Goal: Answer question/provide support

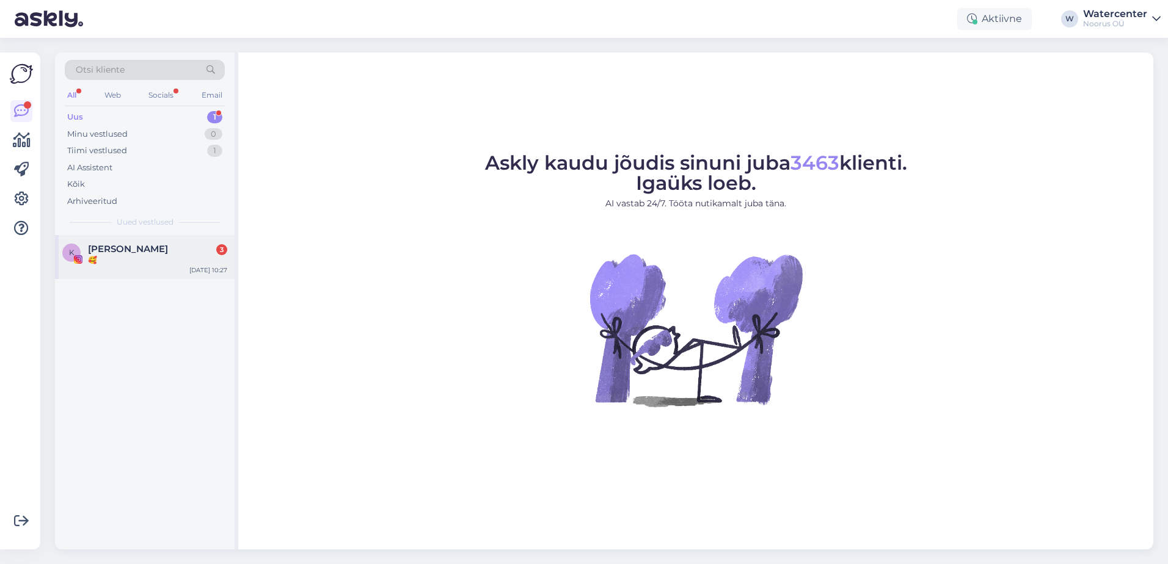
click at [151, 254] on div "[PERSON_NAME] 3" at bounding box center [157, 249] width 139 height 11
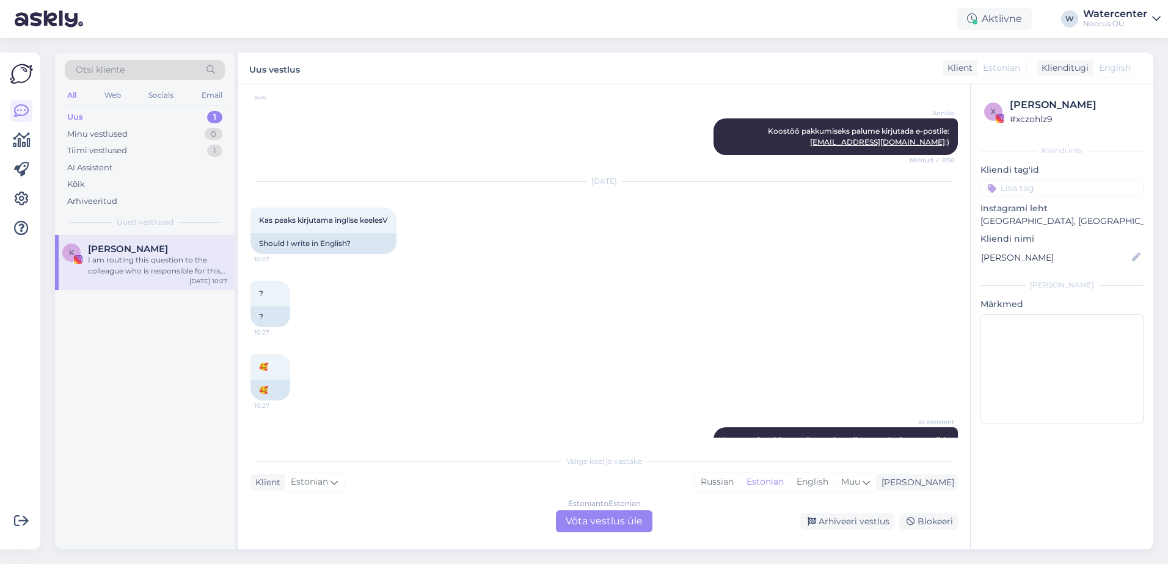
scroll to position [766, 0]
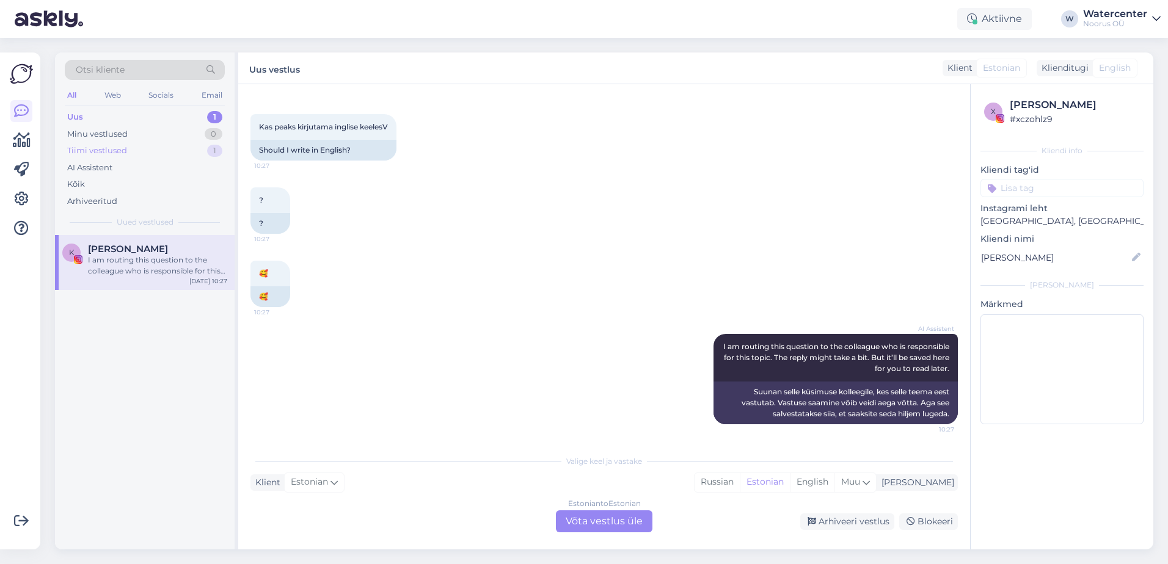
click at [168, 157] on div "Tiimi vestlused 1" at bounding box center [145, 150] width 160 height 17
click at [158, 253] on span "ingrid.jasmin08@gmail.com" at bounding box center [151, 249] width 127 height 11
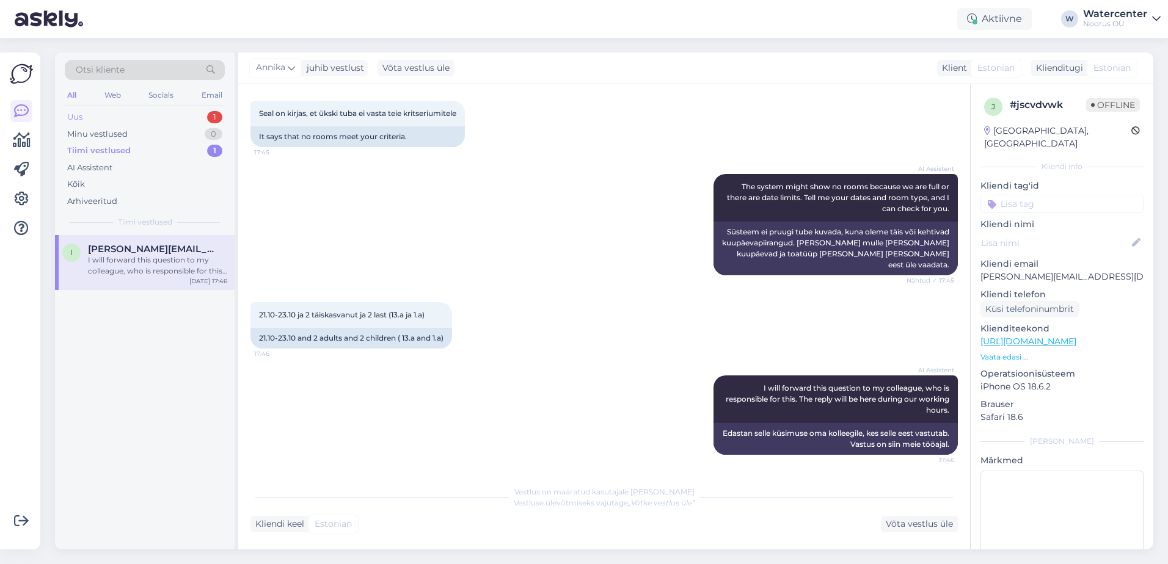
click at [113, 122] on div "Uus 1" at bounding box center [145, 117] width 160 height 17
click at [155, 269] on div "I am routing this question to the colleague who is responsible for this topic. …" at bounding box center [157, 266] width 139 height 22
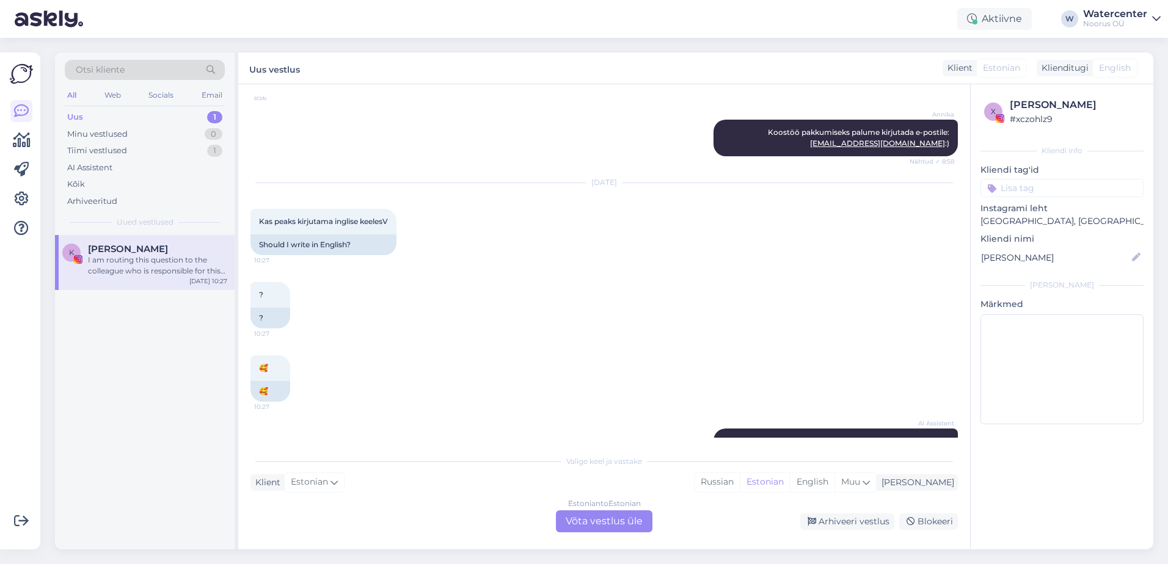
scroll to position [766, 0]
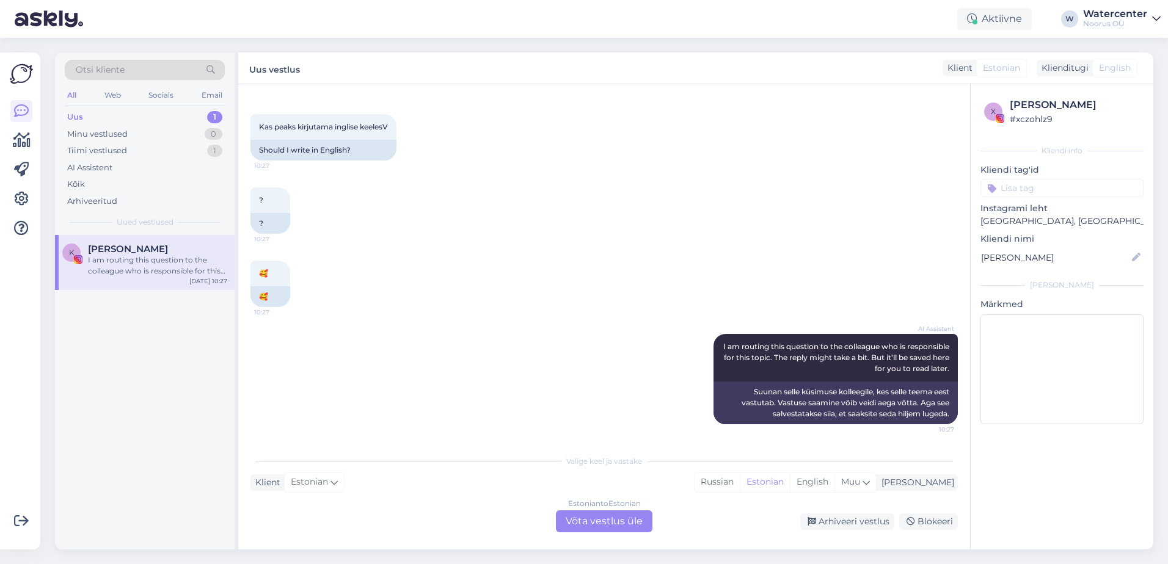
click at [615, 522] on div "Estonian to Estonian Võta vestlus üle" at bounding box center [604, 522] width 97 height 22
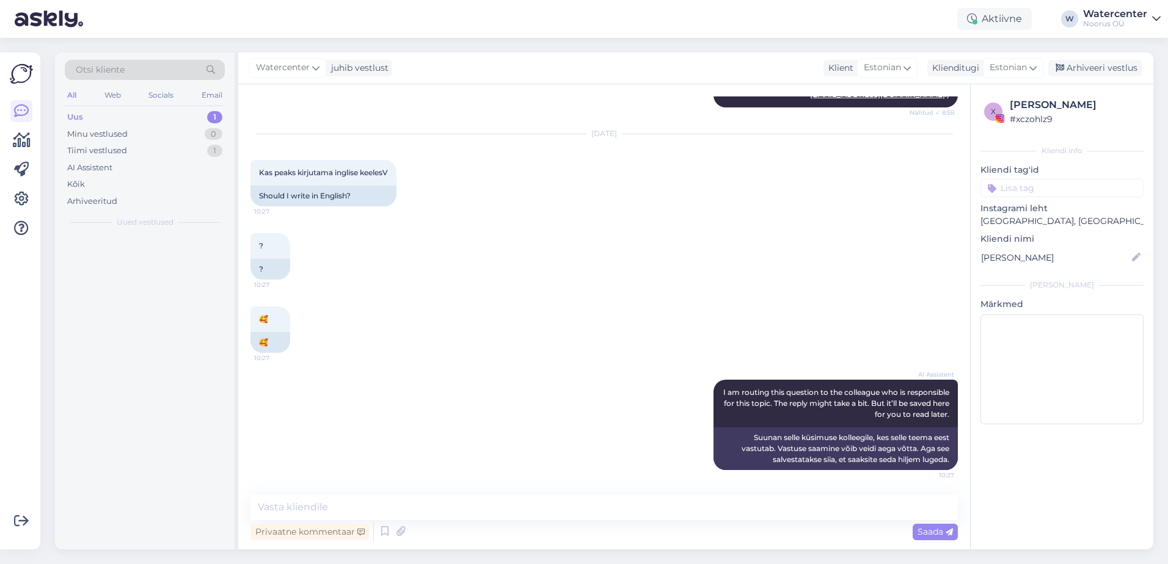
scroll to position [720, 0]
click at [300, 73] on span "Watercenter" at bounding box center [283, 67] width 54 height 13
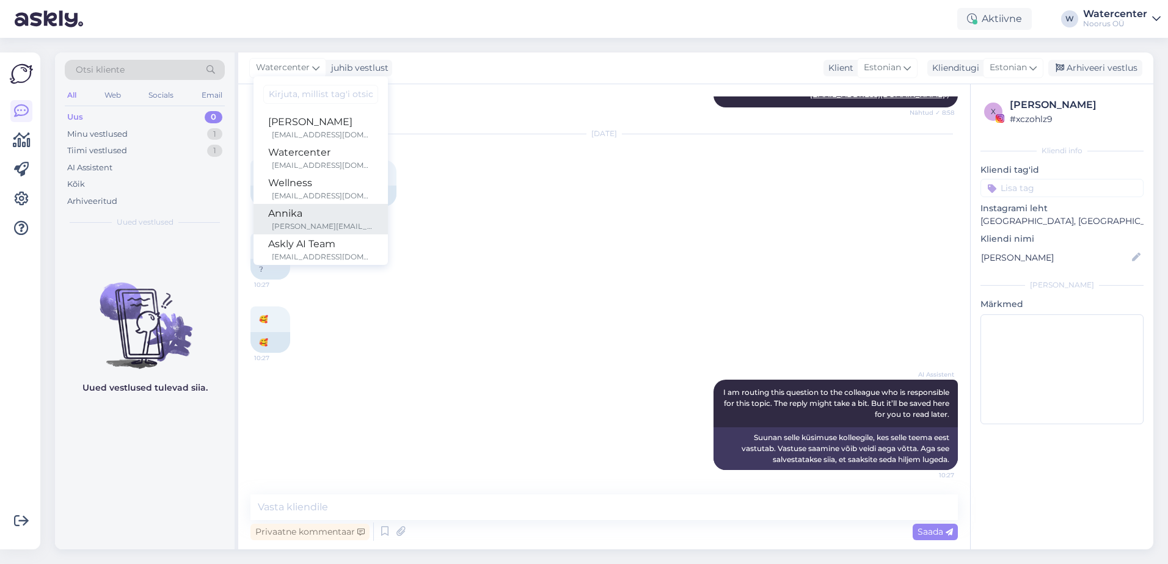
click at [310, 222] on div "nikolajev@noorushotels.com" at bounding box center [322, 226] width 101 height 11
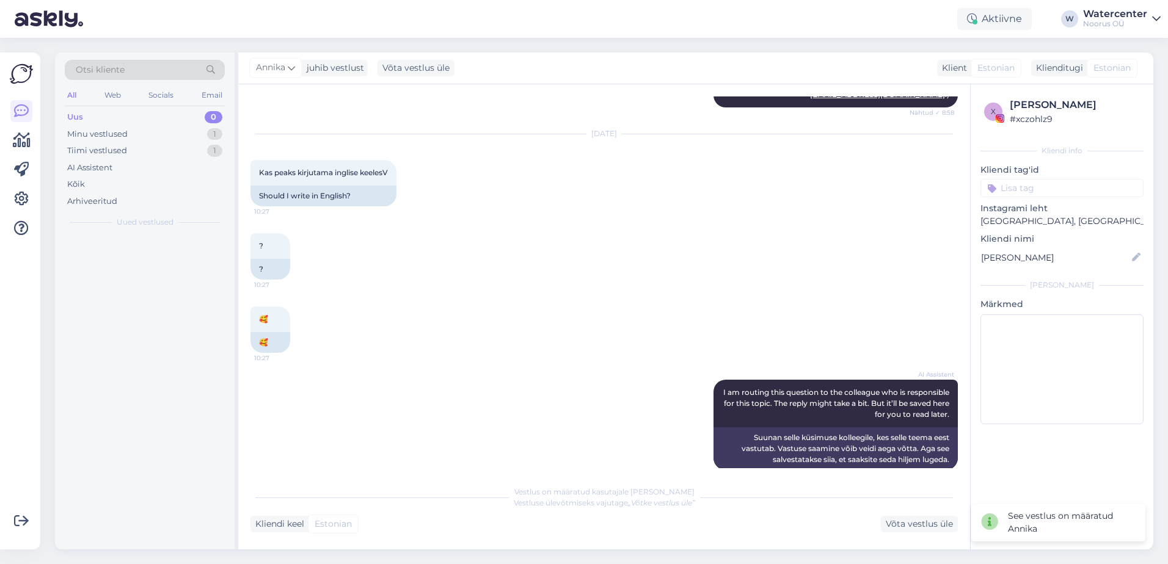
scroll to position [735, 0]
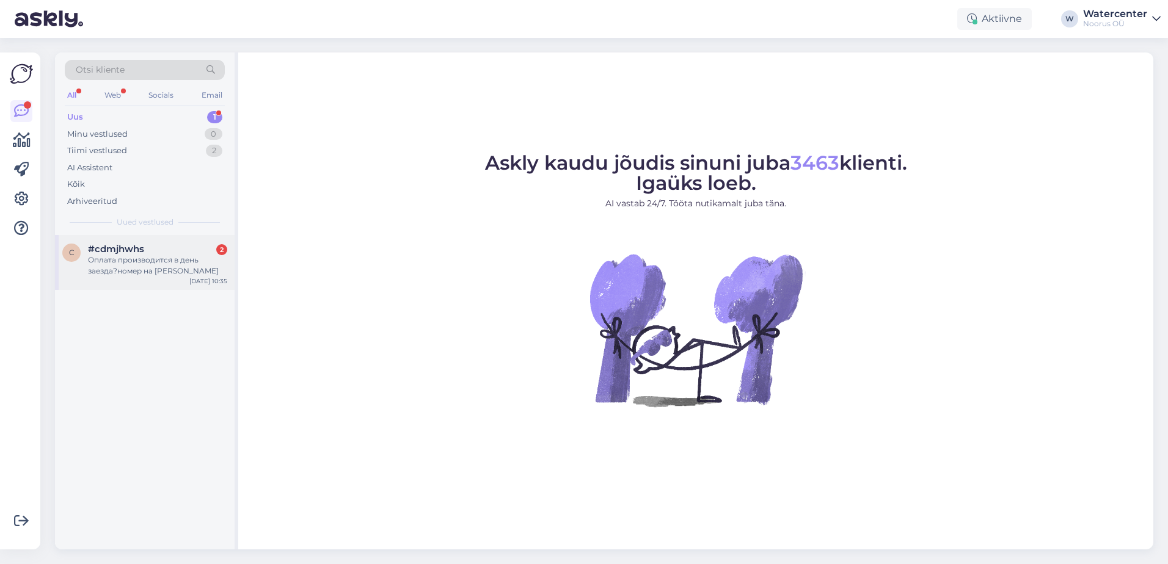
click at [129, 258] on div "Оплата производится в день заезда?номер на [PERSON_NAME]" at bounding box center [157, 266] width 139 height 22
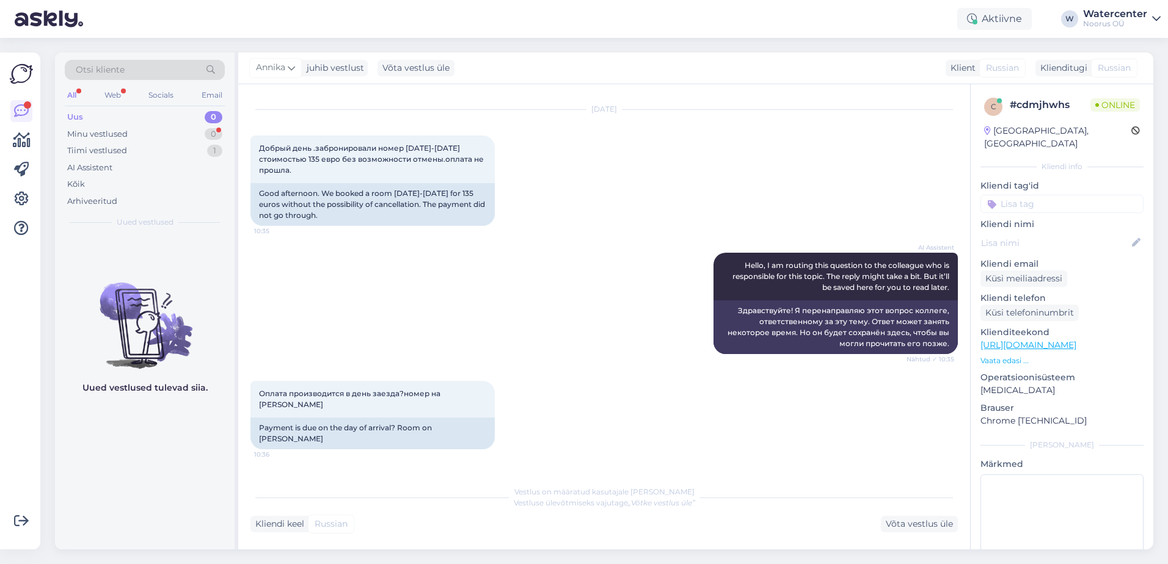
scroll to position [158, 0]
